Goal: Transaction & Acquisition: Obtain resource

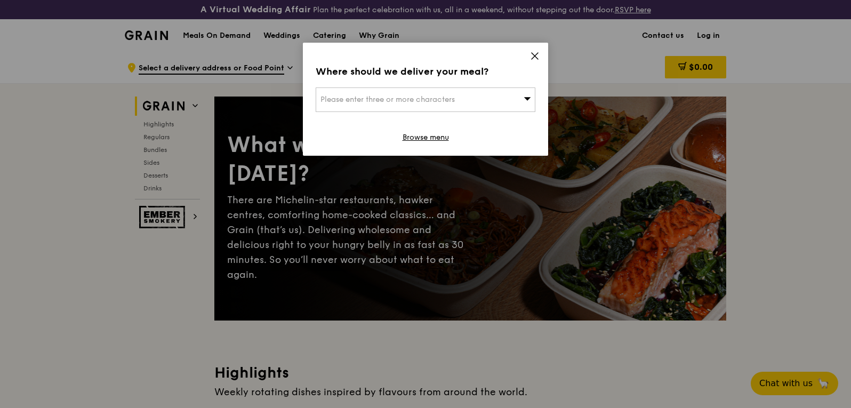
click at [535, 58] on icon at bounding box center [535, 56] width 10 height 10
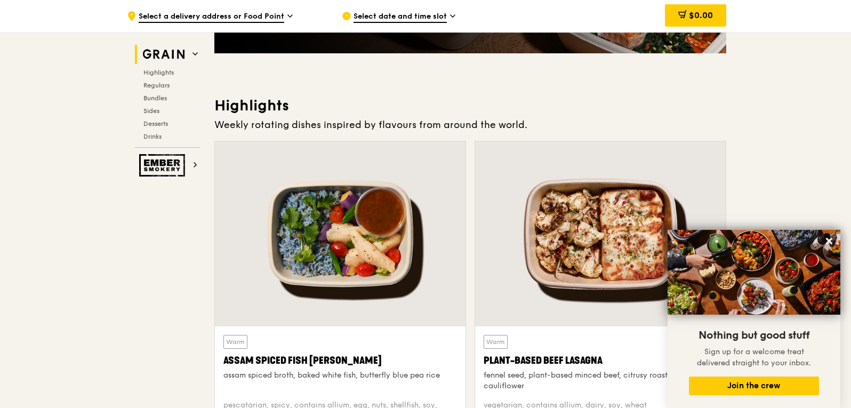
scroll to position [107, 0]
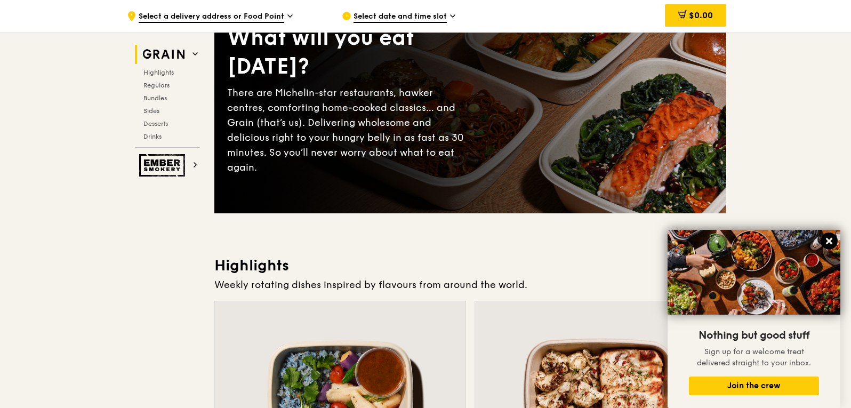
click at [831, 243] on icon at bounding box center [829, 241] width 6 height 6
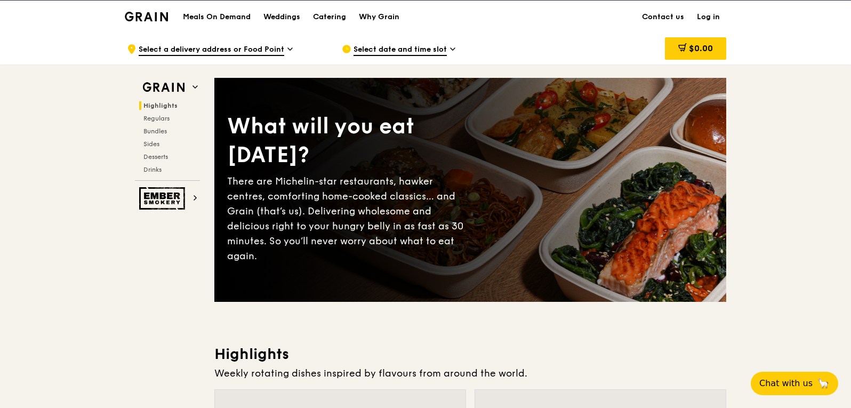
scroll to position [0, 0]
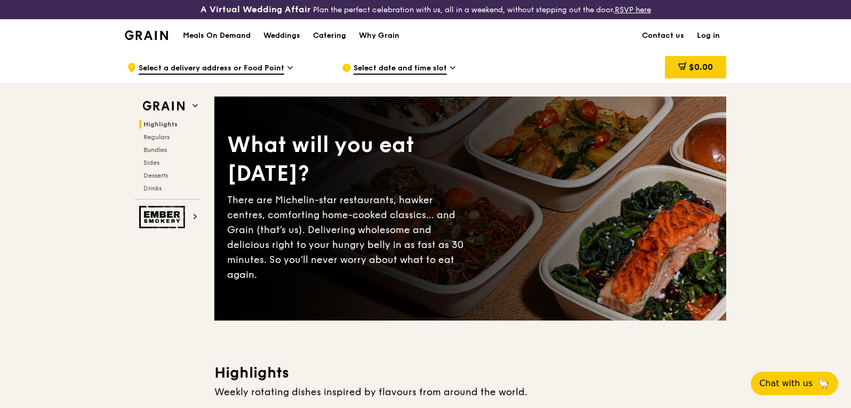
click at [458, 67] on div "Select date and time slot" at bounding box center [441, 68] width 198 height 32
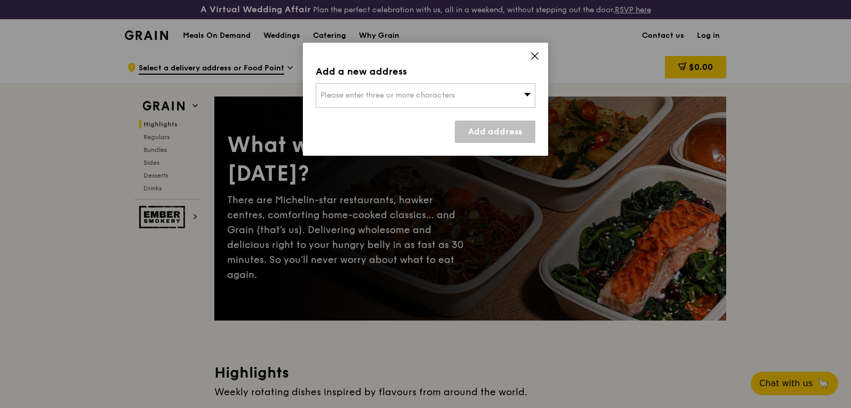
click at [458, 91] on div "Please enter three or more characters" at bounding box center [426, 95] width 220 height 25
click at [459, 69] on div "Add a new address" at bounding box center [426, 71] width 220 height 15
click at [536, 55] on icon at bounding box center [535, 56] width 6 height 6
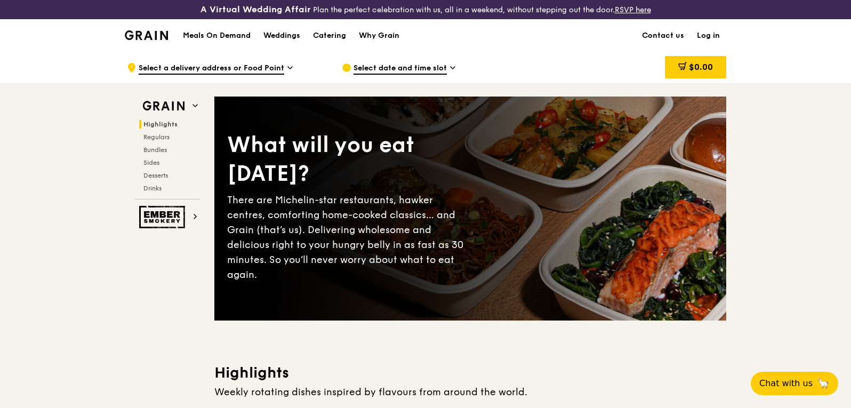
click at [276, 69] on span "Select a delivery address or Food Point" at bounding box center [212, 69] width 146 height 12
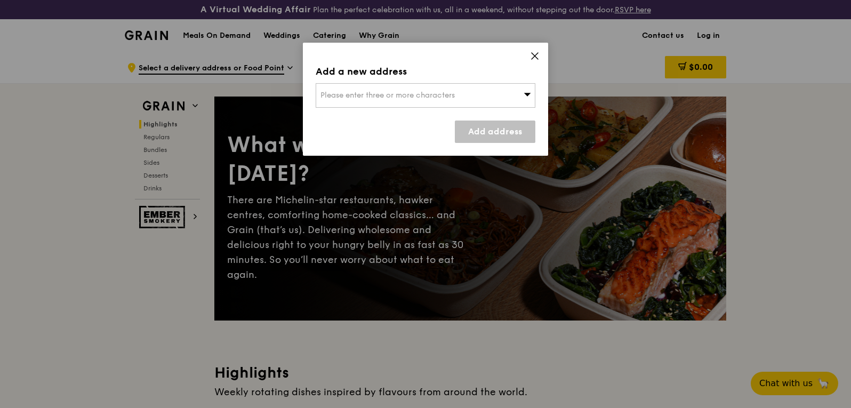
click at [540, 57] on div "Add a new address Please enter three or more characters Add address" at bounding box center [425, 99] width 245 height 113
click at [540, 56] on div "Add a new address Please enter three or more characters Add address" at bounding box center [425, 99] width 245 height 113
click at [527, 58] on div "Add a new address Please enter three or more characters Add address" at bounding box center [425, 99] width 245 height 113
click at [537, 57] on icon at bounding box center [535, 56] width 10 height 10
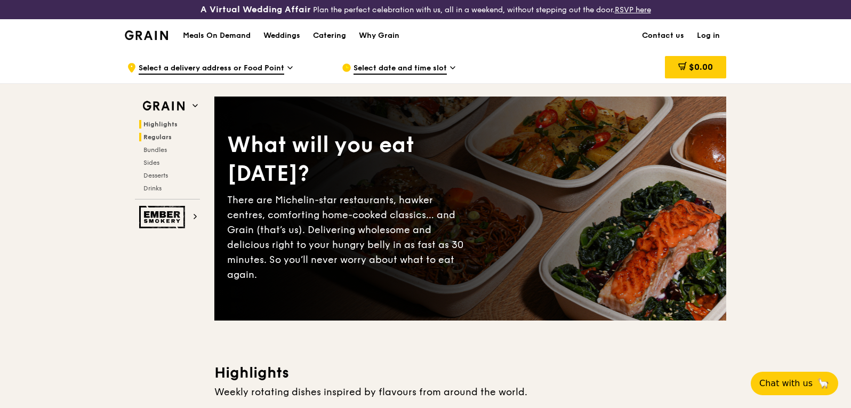
click at [149, 138] on span "Regulars" at bounding box center [157, 136] width 28 height 7
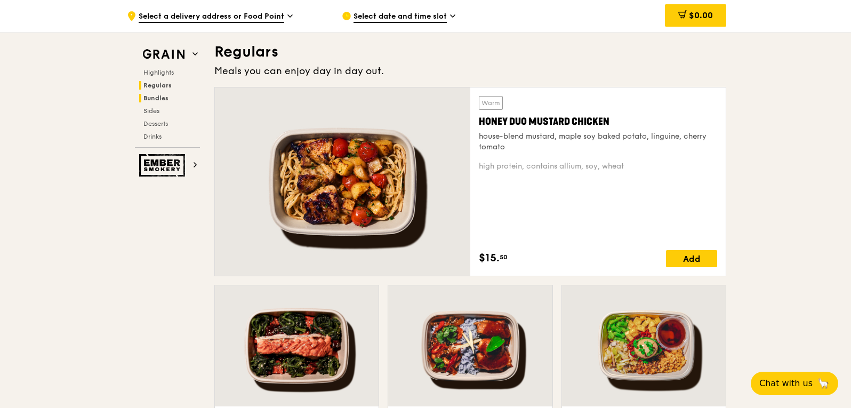
click at [161, 101] on span "Bundles" at bounding box center [155, 97] width 25 height 7
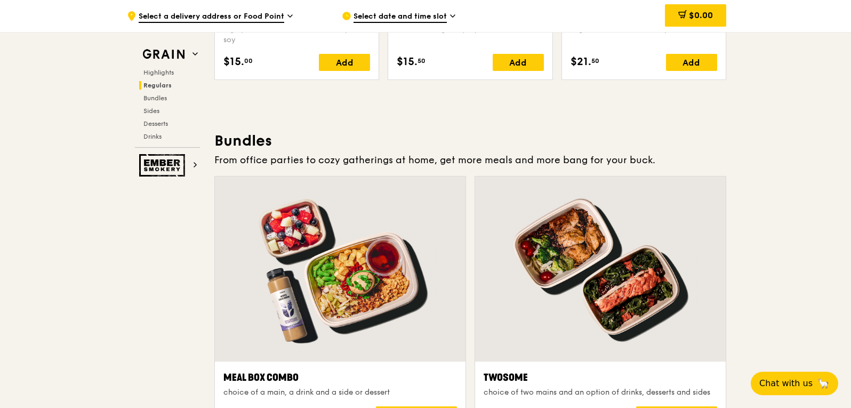
scroll to position [1566, 0]
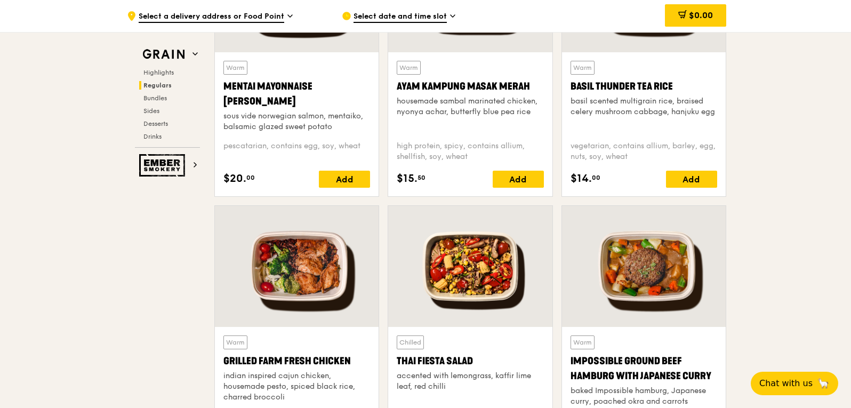
click at [144, 83] on span "Regulars" at bounding box center [157, 85] width 28 height 7
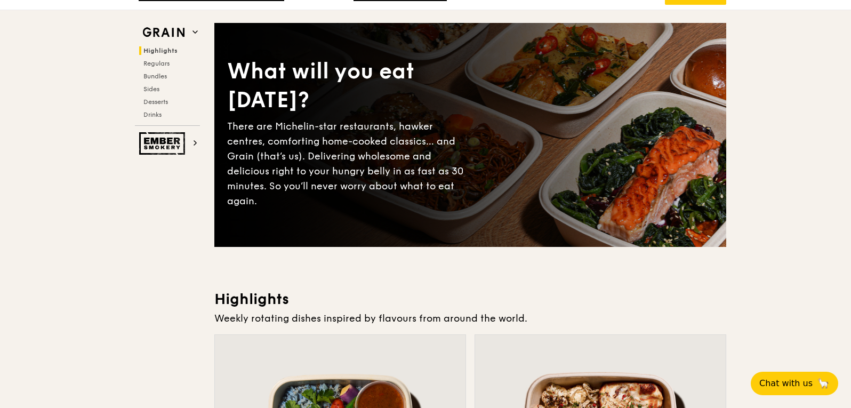
scroll to position [0, 0]
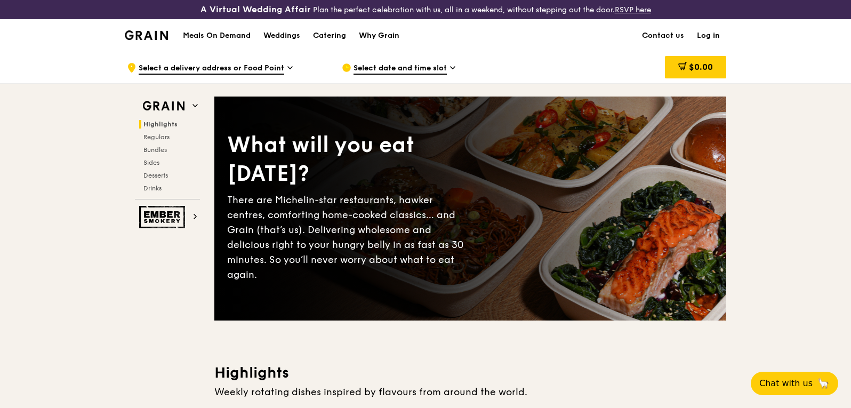
click at [237, 36] on h1 "Meals On Demand" at bounding box center [217, 35] width 68 height 11
drag, startPoint x: 237, startPoint y: 35, endPoint x: 219, endPoint y: 38, distance: 18.5
click at [219, 38] on h1 "Meals On Demand" at bounding box center [217, 35] width 68 height 11
click at [158, 139] on span "Regulars" at bounding box center [157, 136] width 28 height 7
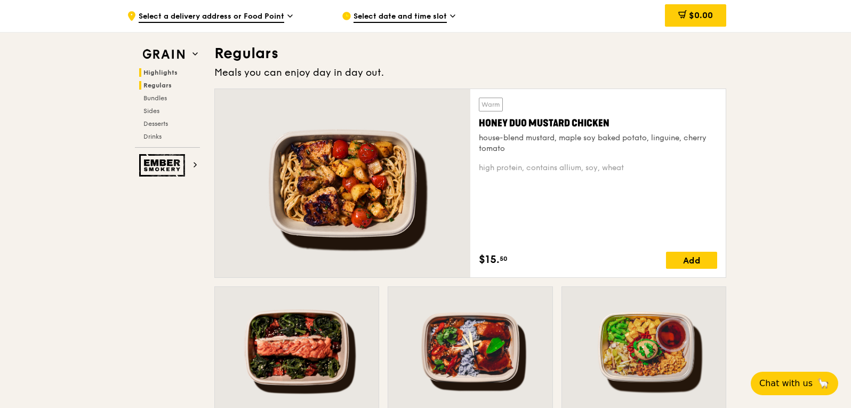
scroll to position [732, 0]
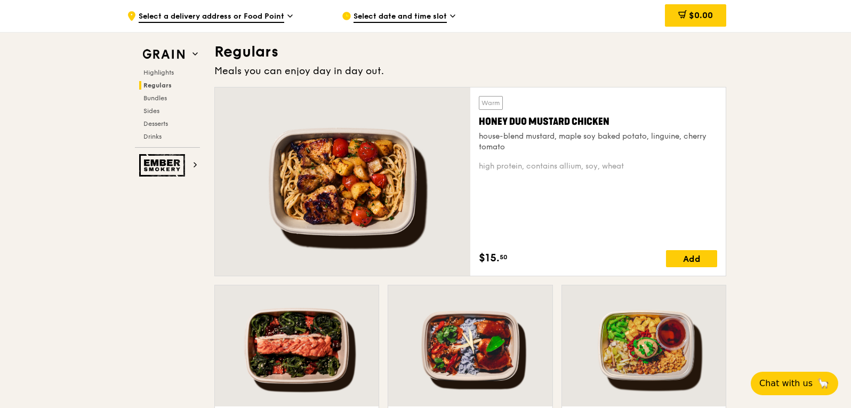
click at [446, 217] on div at bounding box center [342, 181] width 255 height 188
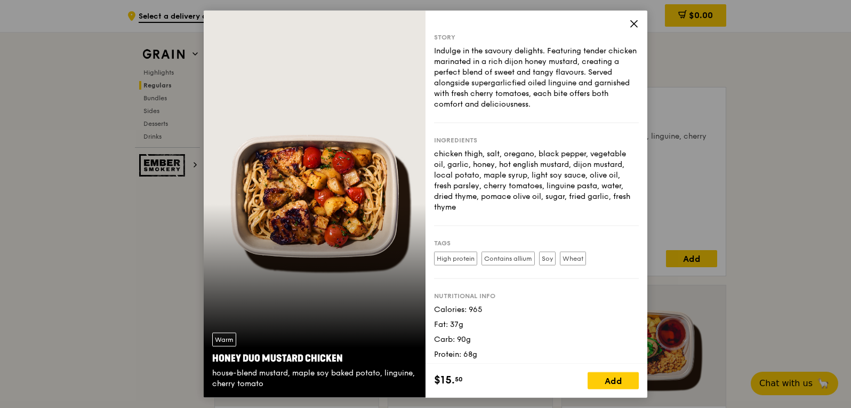
click at [639, 21] on div "Story Indulge in the savoury delights. Featuring tender chicken marinated in a …" at bounding box center [537, 187] width 222 height 354
click at [635, 22] on icon at bounding box center [634, 23] width 6 height 6
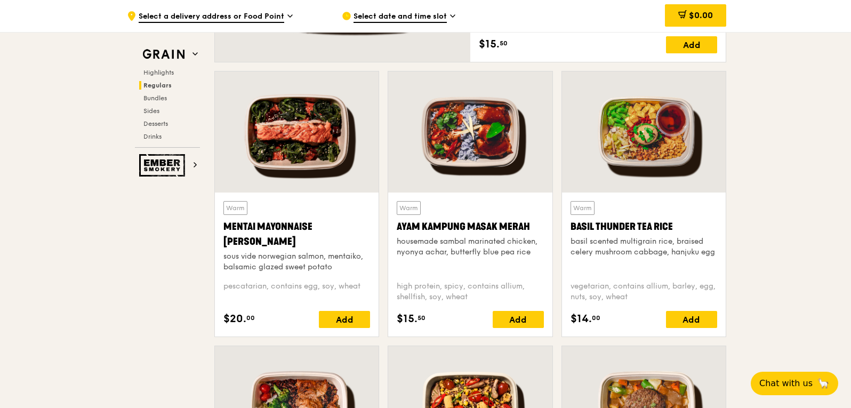
scroll to position [945, 0]
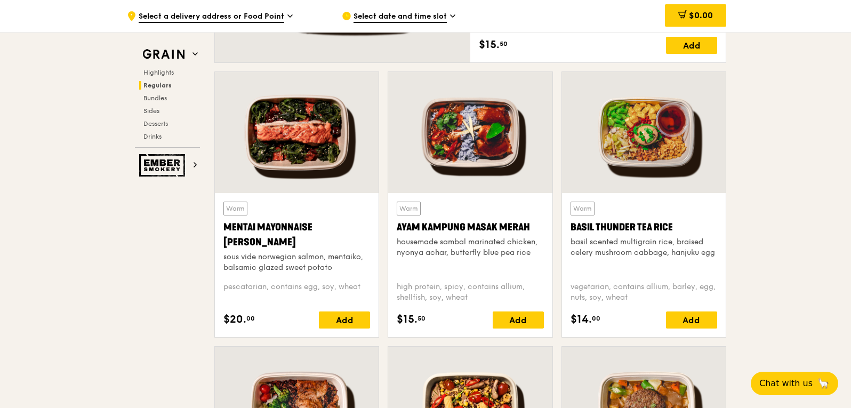
click at [623, 147] on div at bounding box center [644, 132] width 164 height 121
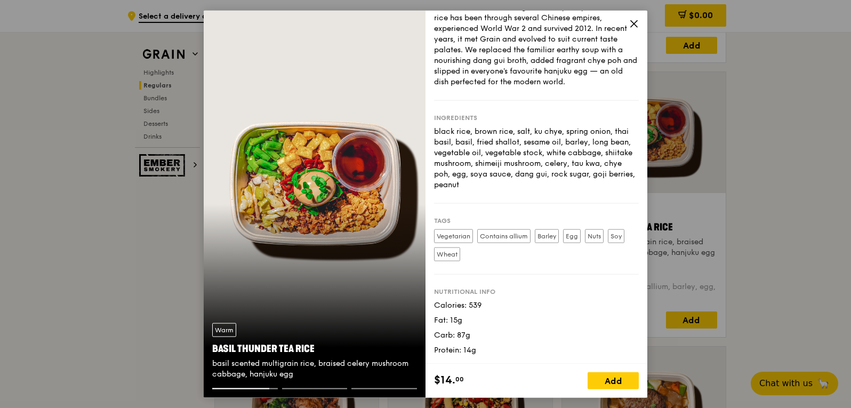
scroll to position [0, 0]
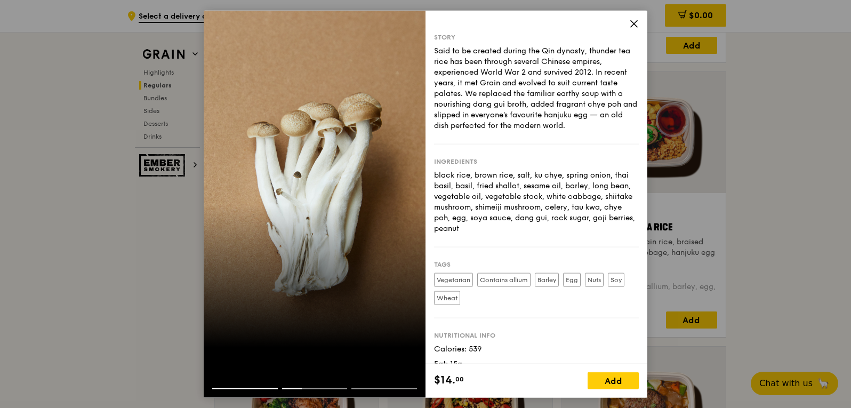
click at [633, 23] on icon at bounding box center [634, 24] width 10 height 10
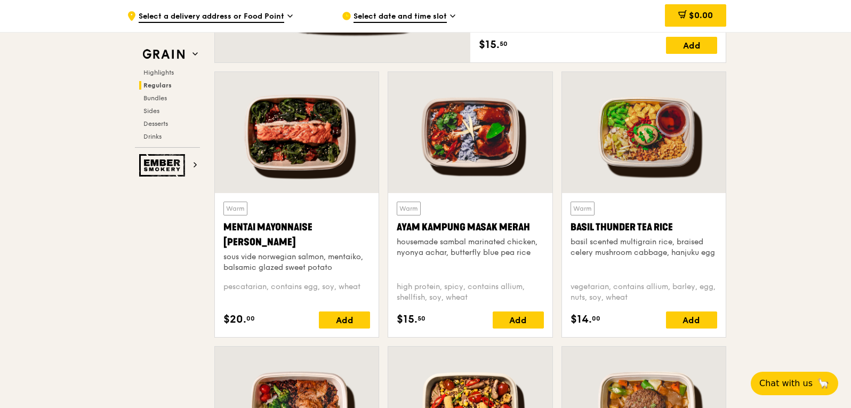
click at [480, 150] on div at bounding box center [470, 132] width 164 height 121
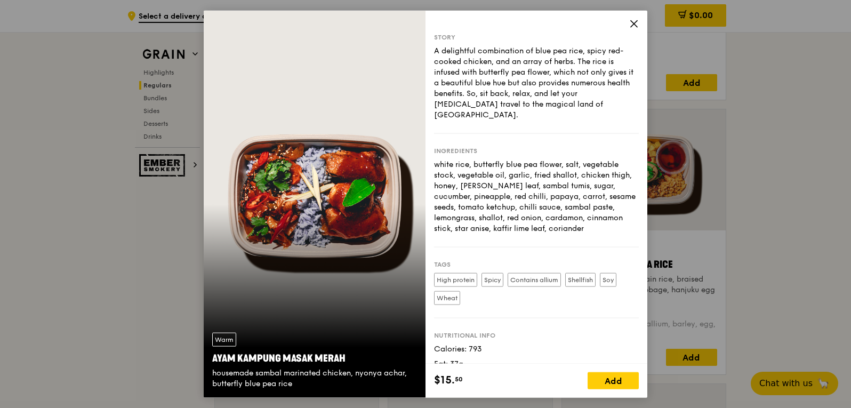
scroll to position [892, 0]
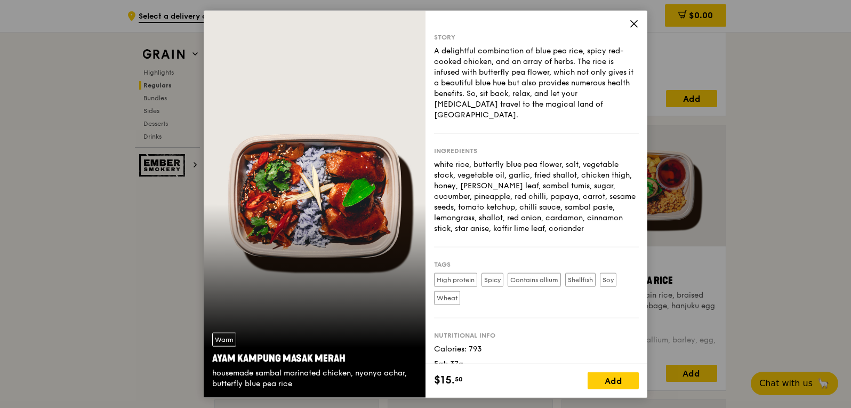
click at [632, 22] on icon at bounding box center [634, 23] width 6 height 6
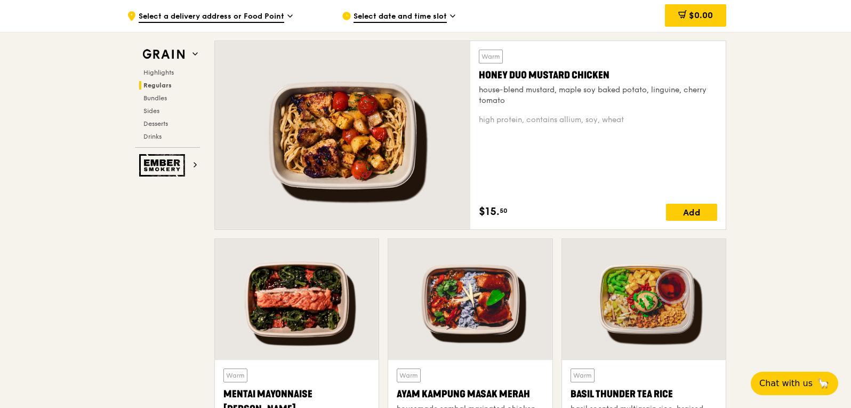
scroll to position [732, 0]
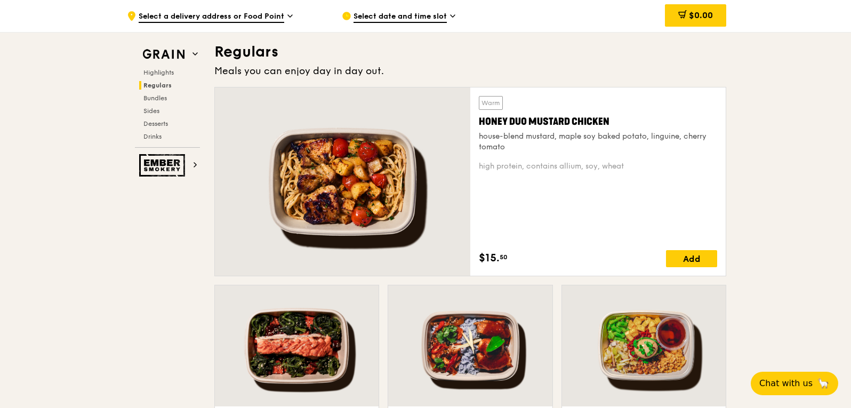
click at [334, 191] on div at bounding box center [342, 181] width 255 height 188
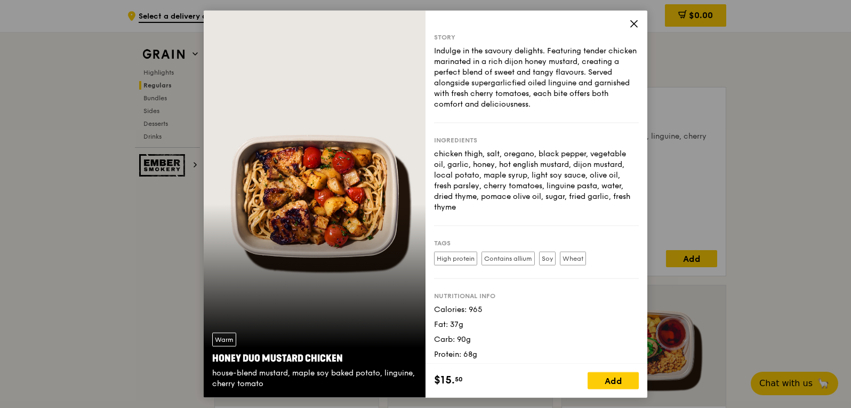
click at [635, 18] on div "Story Indulge in the savoury delights. Featuring tender chicken marinated in a …" at bounding box center [537, 187] width 222 height 354
click at [635, 28] on icon at bounding box center [634, 24] width 10 height 10
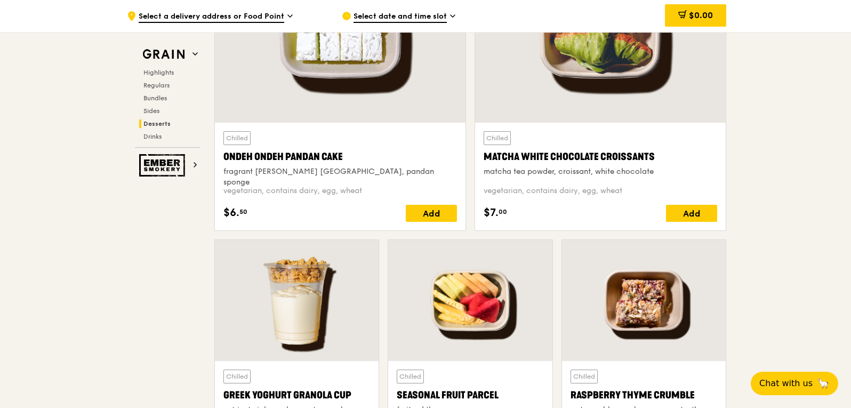
scroll to position [3207, 0]
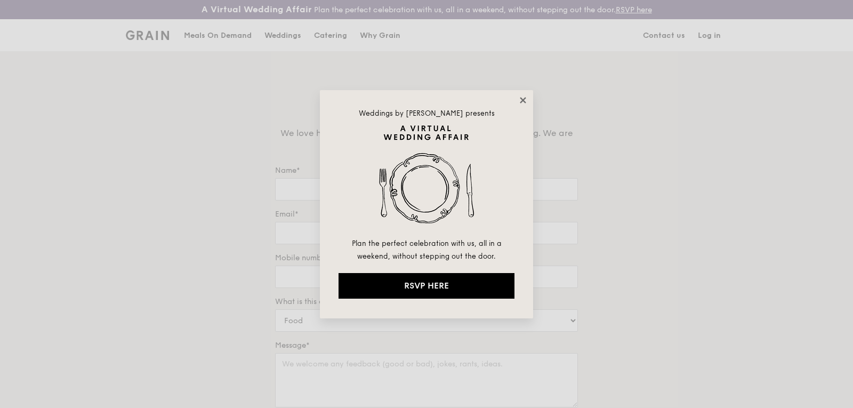
click at [524, 99] on icon at bounding box center [523, 100] width 6 height 6
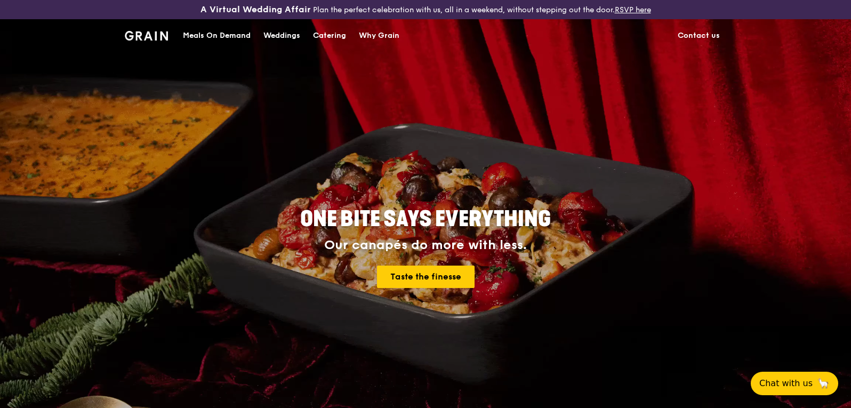
click at [219, 38] on div "Meals On Demand" at bounding box center [217, 36] width 68 height 32
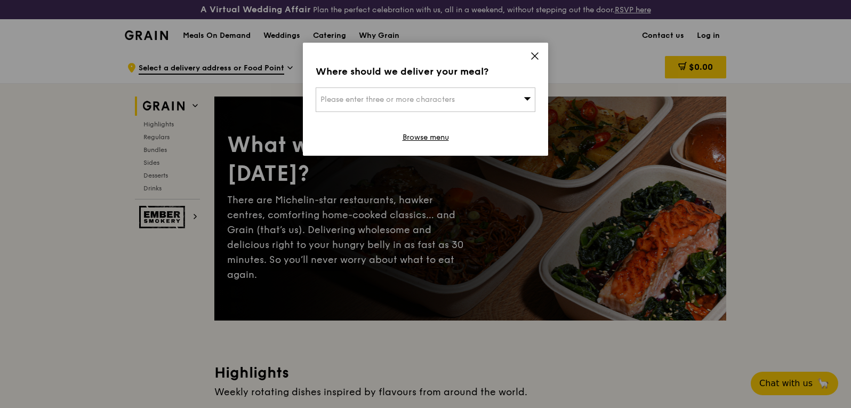
click at [546, 54] on div "Where should we deliver your meal? Please enter three or more characters Browse…" at bounding box center [425, 99] width 245 height 113
click at [538, 52] on icon at bounding box center [535, 56] width 10 height 10
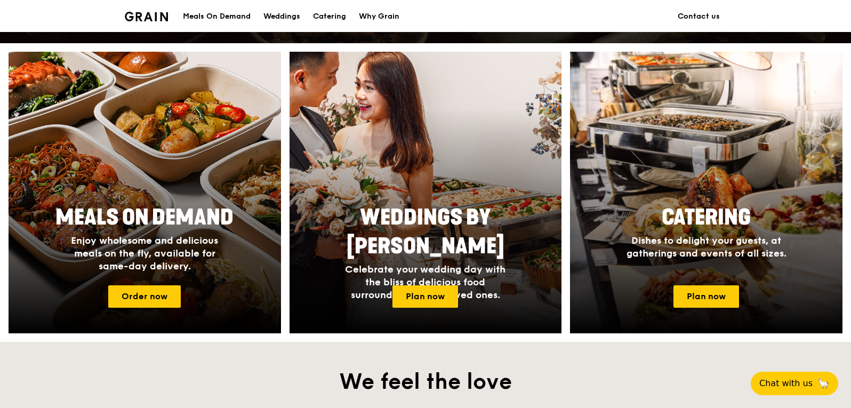
scroll to position [427, 0]
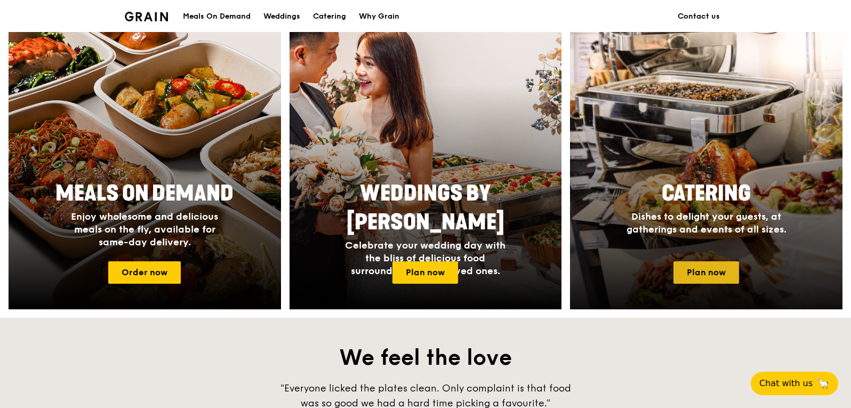
click at [699, 277] on link "Plan now" at bounding box center [707, 272] width 66 height 22
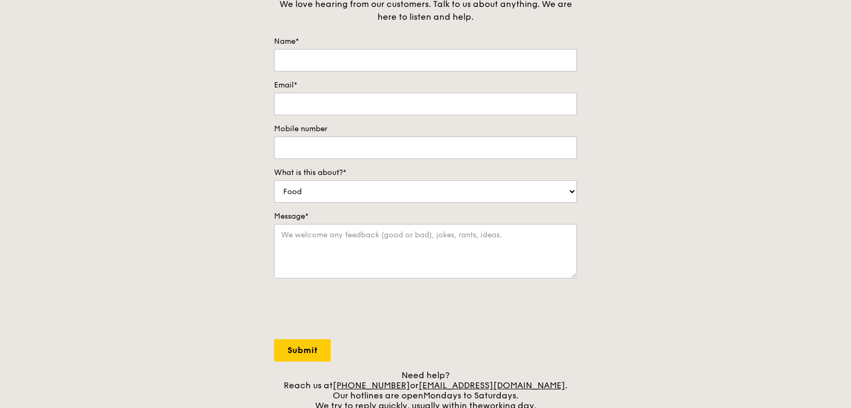
scroll to position [10, 0]
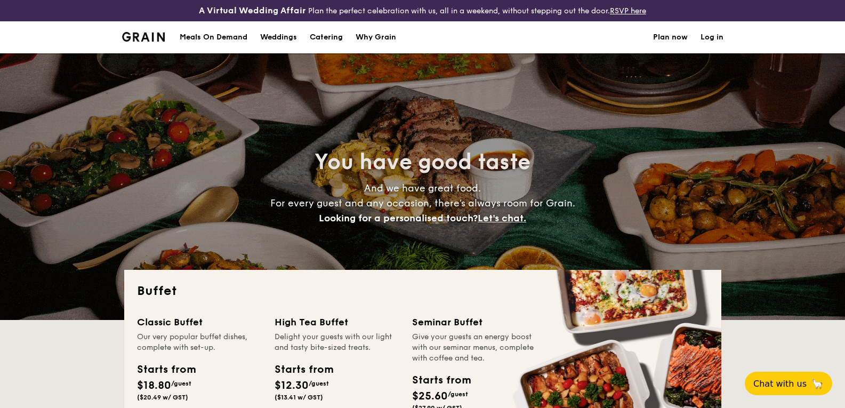
select select
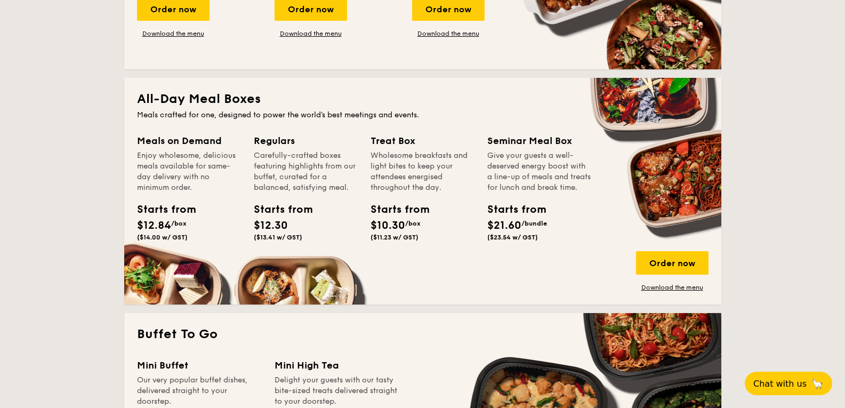
scroll to position [427, 0]
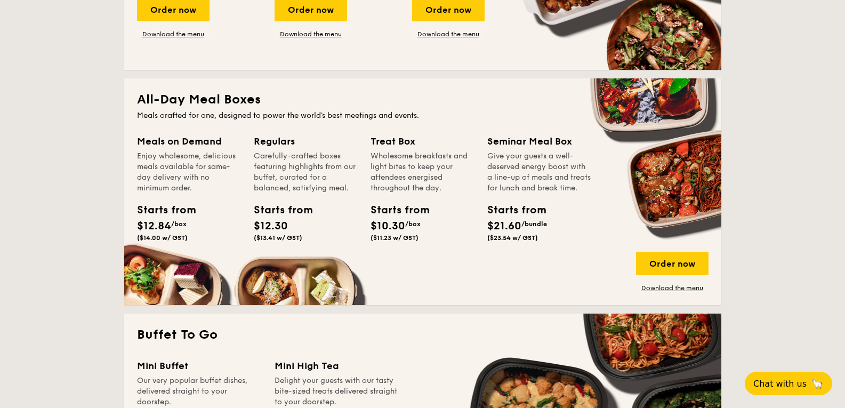
drag, startPoint x: 667, startPoint y: 266, endPoint x: 667, endPoint y: 280, distance: 14.4
click at [667, 280] on div "Order now Download the menu" at bounding box center [672, 272] width 73 height 41
click at [655, 285] on link "Download the menu" at bounding box center [672, 288] width 73 height 9
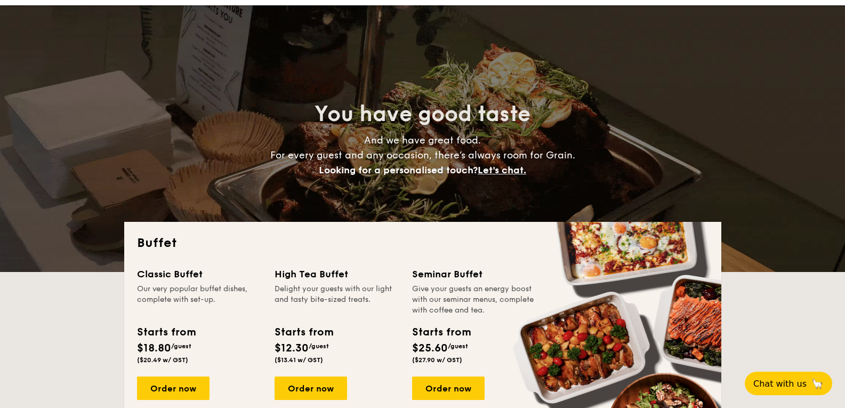
scroll to position [0, 0]
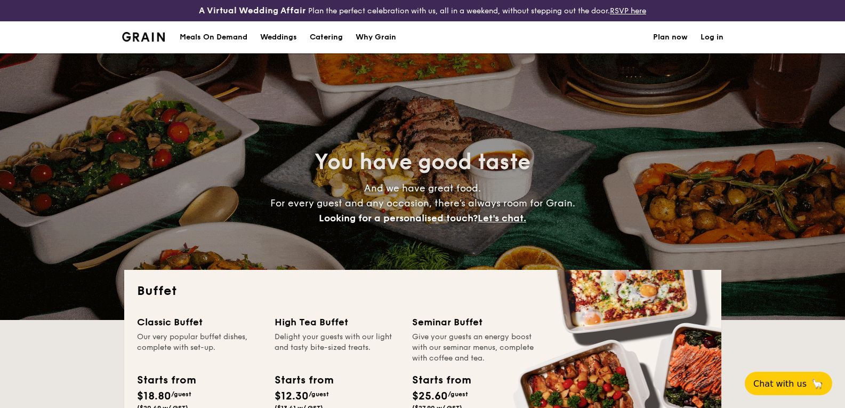
click at [328, 30] on h1 "Catering" at bounding box center [326, 37] width 33 height 32
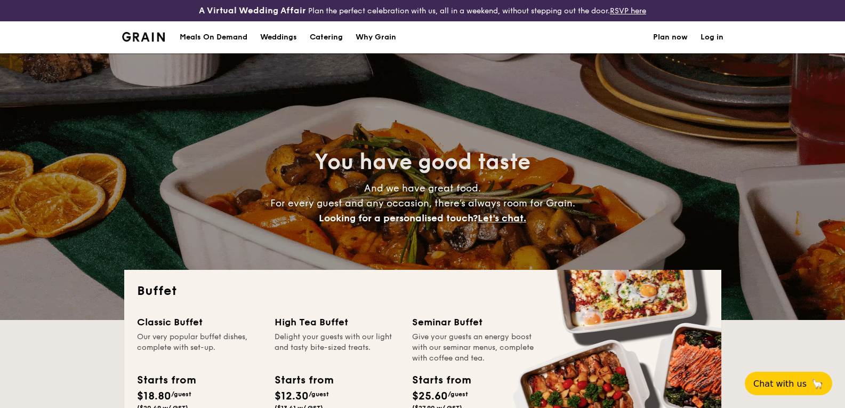
click at [324, 39] on h1 "Catering" at bounding box center [326, 37] width 33 height 32
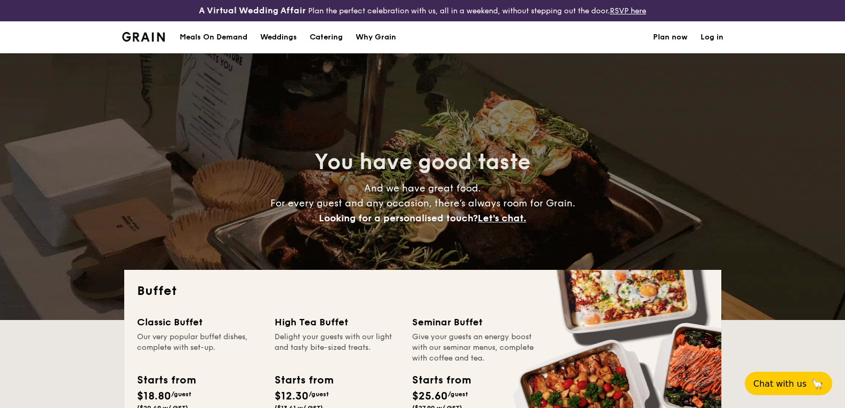
click at [326, 39] on h1 "Catering" at bounding box center [326, 37] width 33 height 32
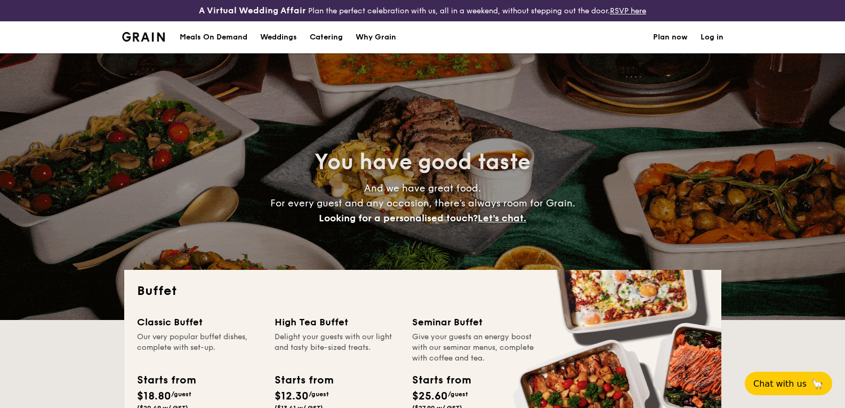
click at [330, 35] on h1 "Catering" at bounding box center [326, 37] width 33 height 32
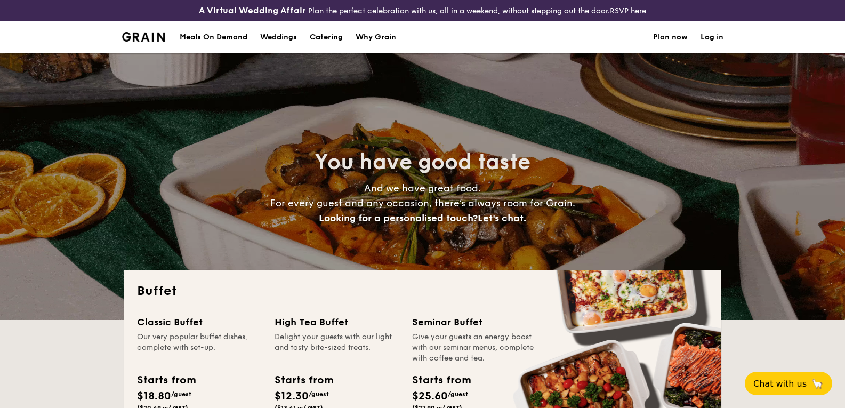
click at [329, 38] on h1 "Catering" at bounding box center [326, 37] width 33 height 32
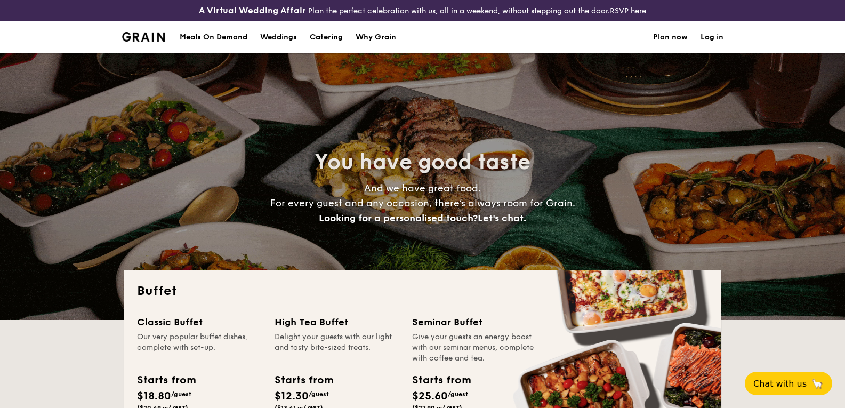
click at [329, 38] on h1 "Catering" at bounding box center [326, 37] width 33 height 32
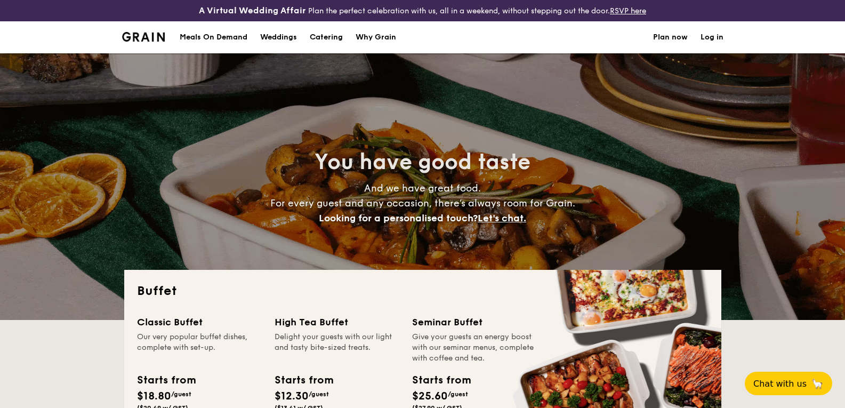
click at [329, 38] on h1 "Catering" at bounding box center [326, 37] width 33 height 32
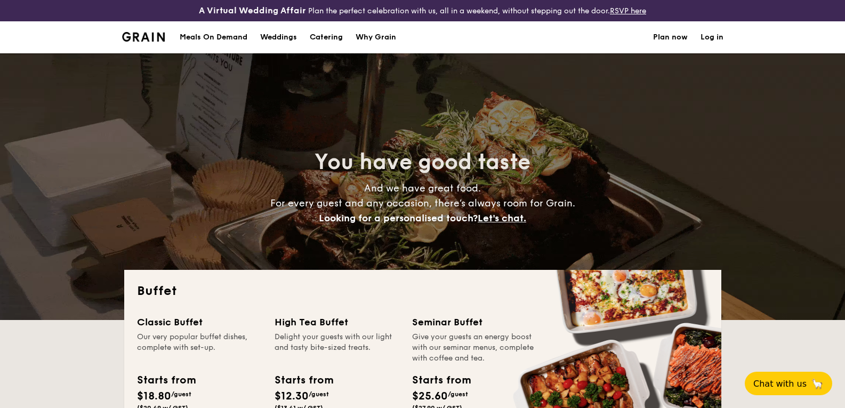
click at [326, 38] on h1 "Catering" at bounding box center [326, 37] width 33 height 32
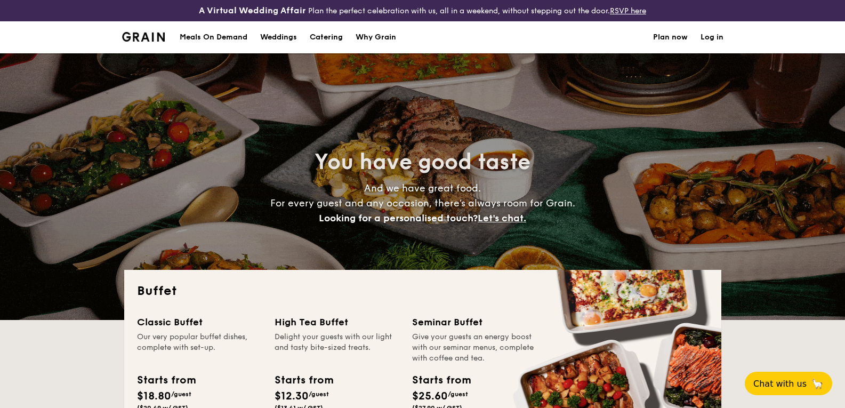
click at [326, 38] on h1 "Catering" at bounding box center [326, 37] width 33 height 32
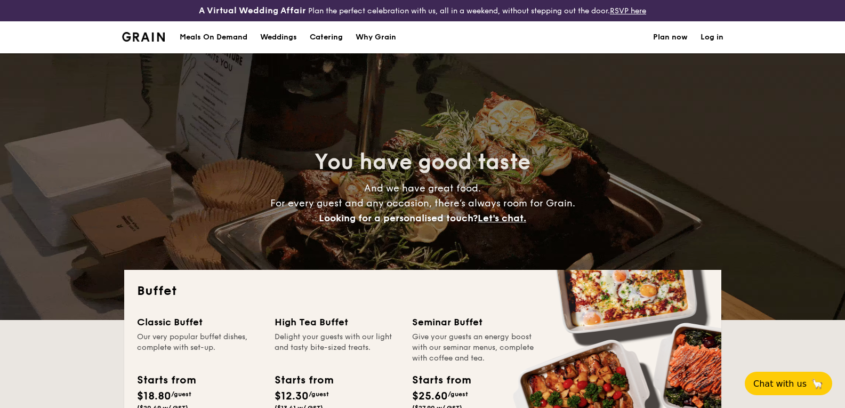
click at [326, 38] on h1 "Catering" at bounding box center [326, 37] width 33 height 32
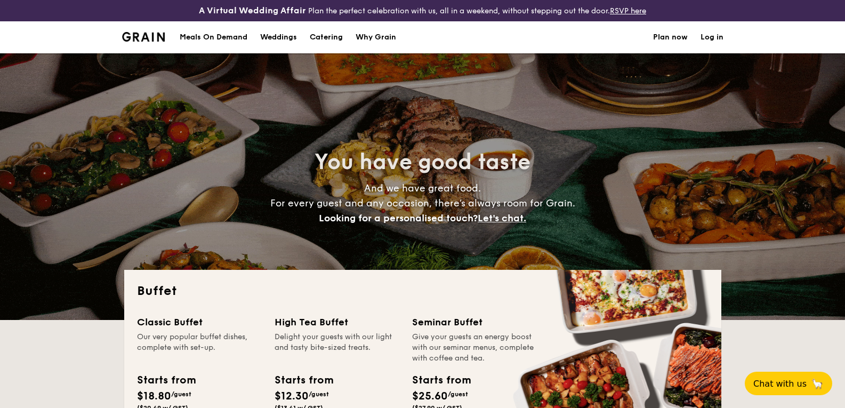
click at [326, 38] on h1 "Catering" at bounding box center [326, 37] width 33 height 32
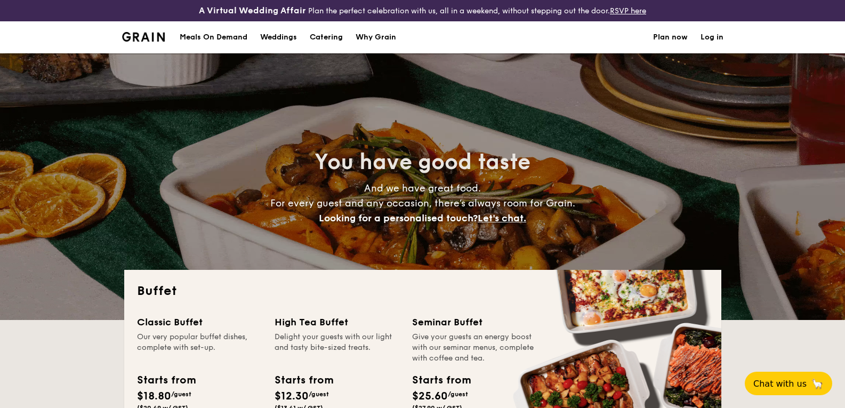
click at [326, 38] on h1 "Catering" at bounding box center [326, 37] width 33 height 32
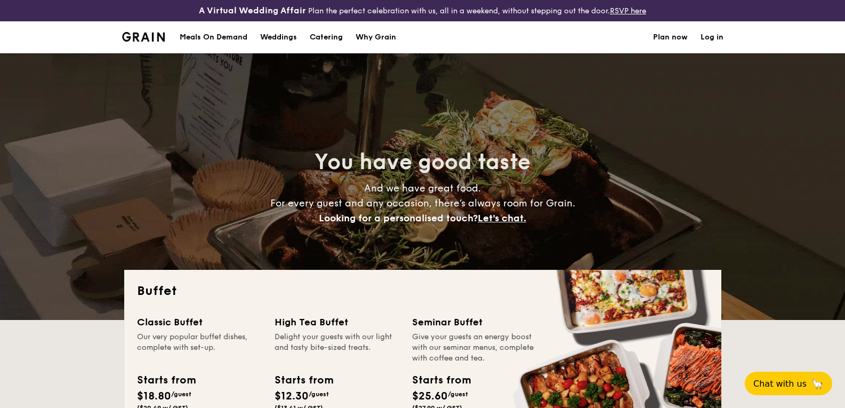
click at [327, 38] on h1 "Catering" at bounding box center [326, 37] width 33 height 32
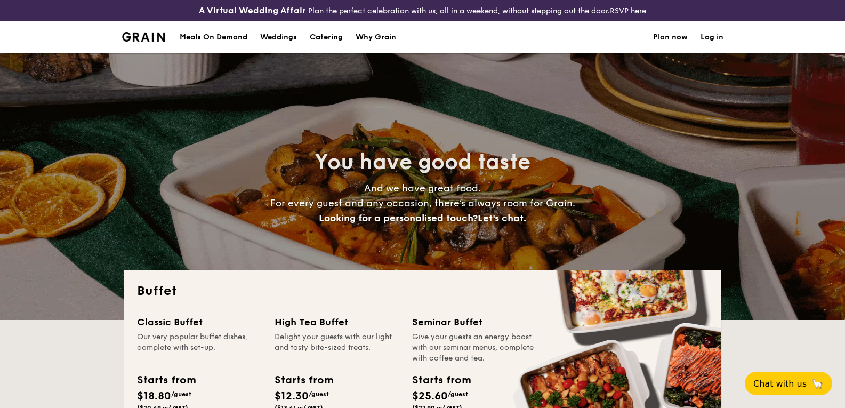
click at [329, 37] on h1 "Catering" at bounding box center [326, 37] width 33 height 32
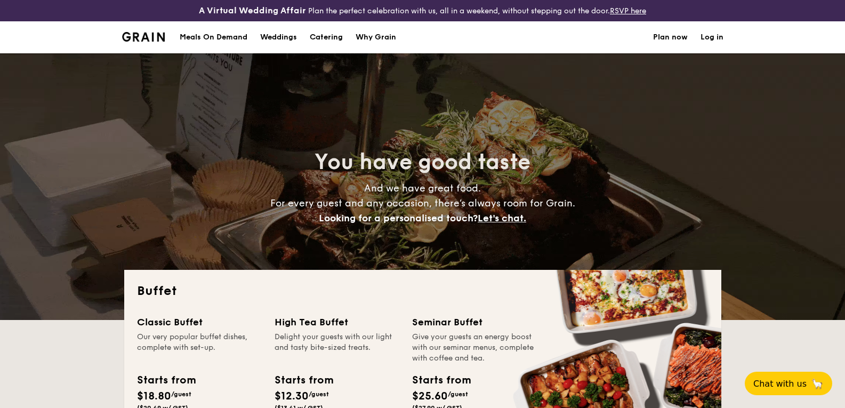
click at [329, 37] on h1 "Catering" at bounding box center [326, 37] width 33 height 32
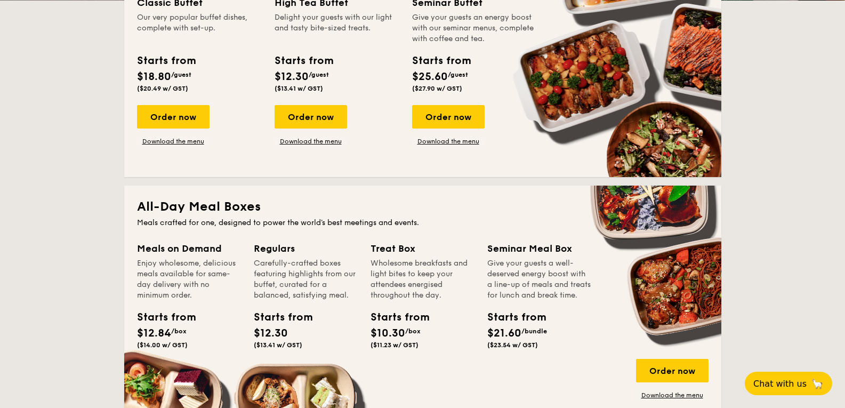
scroll to position [320, 0]
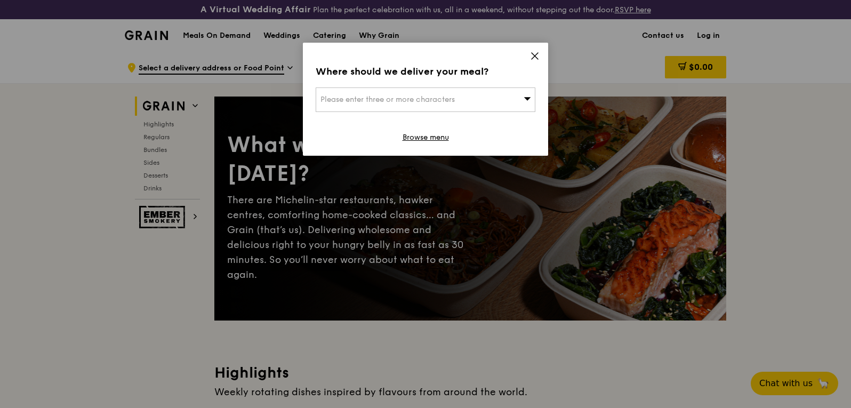
click at [536, 54] on icon at bounding box center [535, 56] width 10 height 10
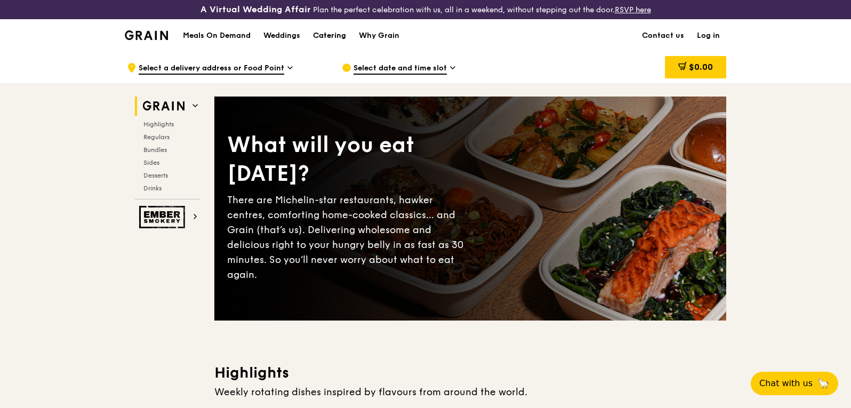
click at [338, 36] on div "Catering" at bounding box center [329, 36] width 33 height 32
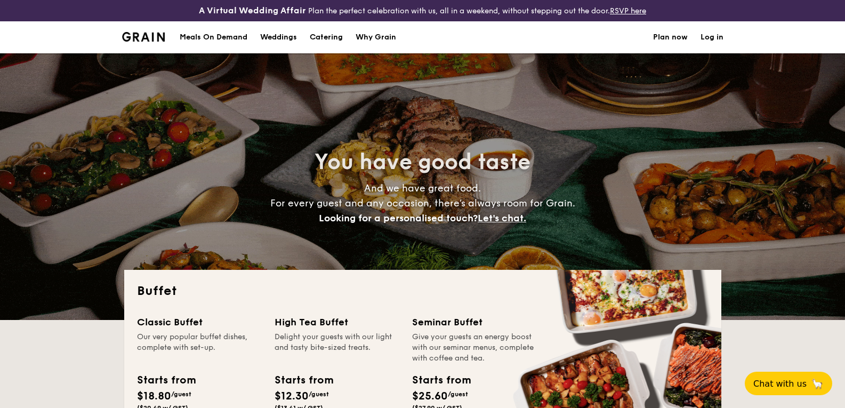
select select
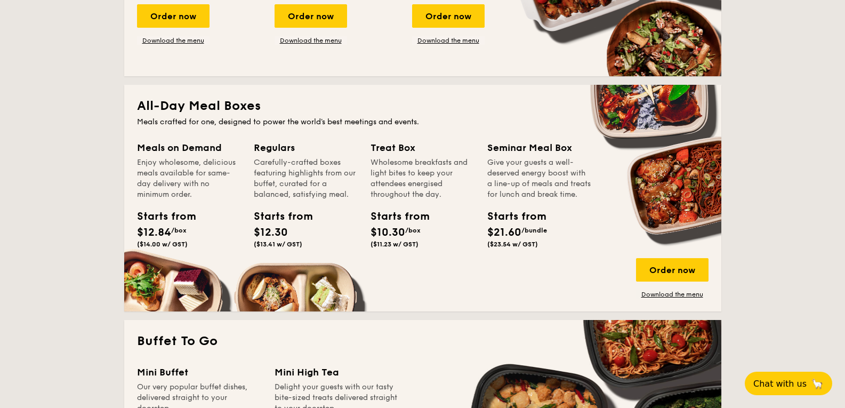
scroll to position [427, 0]
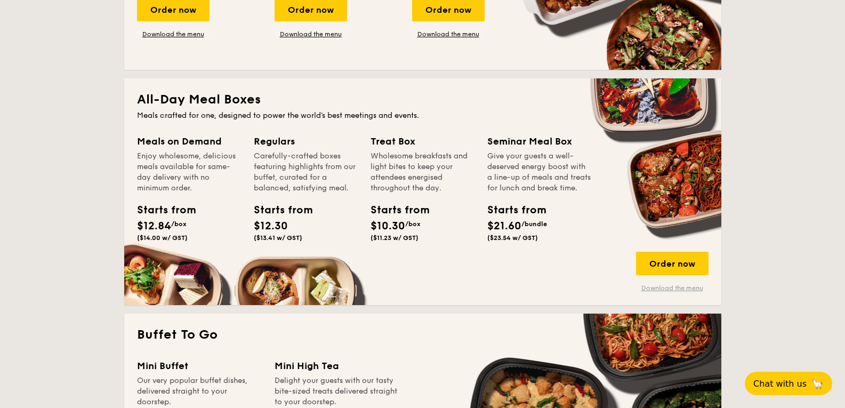
click at [673, 289] on link "Download the menu" at bounding box center [672, 288] width 73 height 9
